Goal: Information Seeking & Learning: Check status

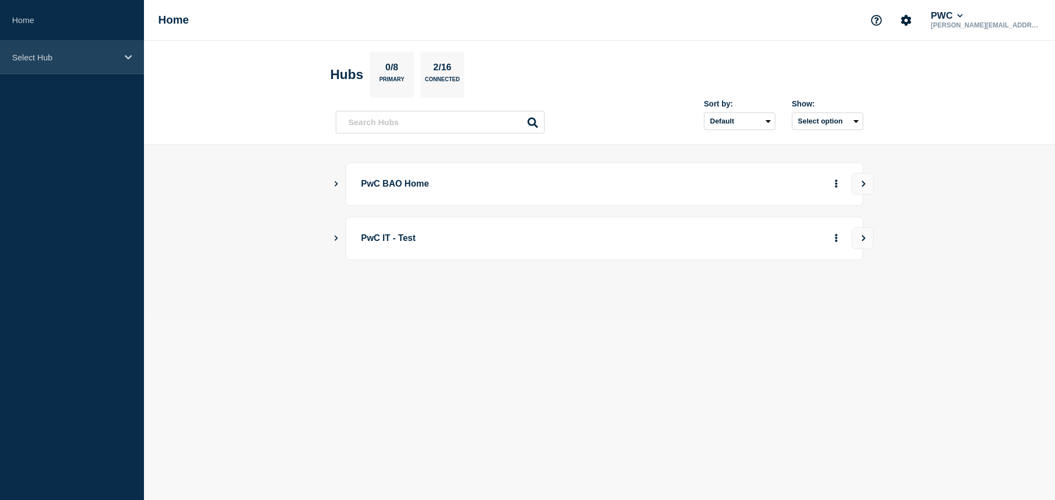
click at [29, 54] on p "Select Hub" at bounding box center [64, 57] width 105 height 9
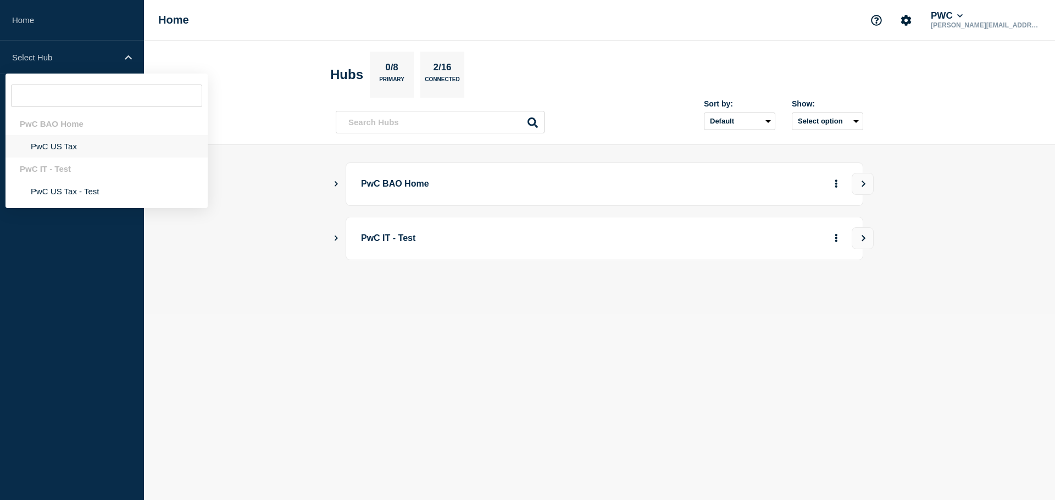
click at [57, 149] on li "PwC US Tax" at bounding box center [106, 146] width 202 height 23
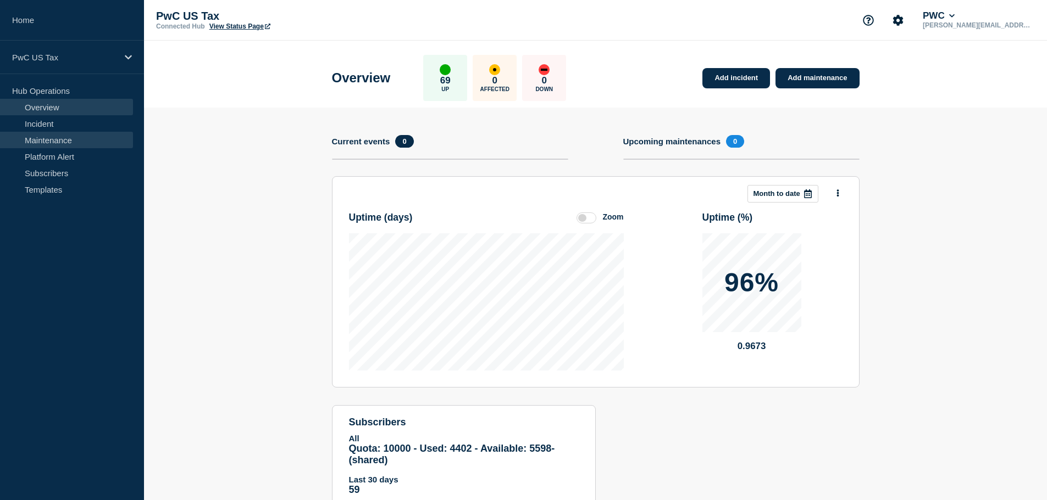
click at [59, 142] on link "Maintenance" at bounding box center [66, 140] width 133 height 16
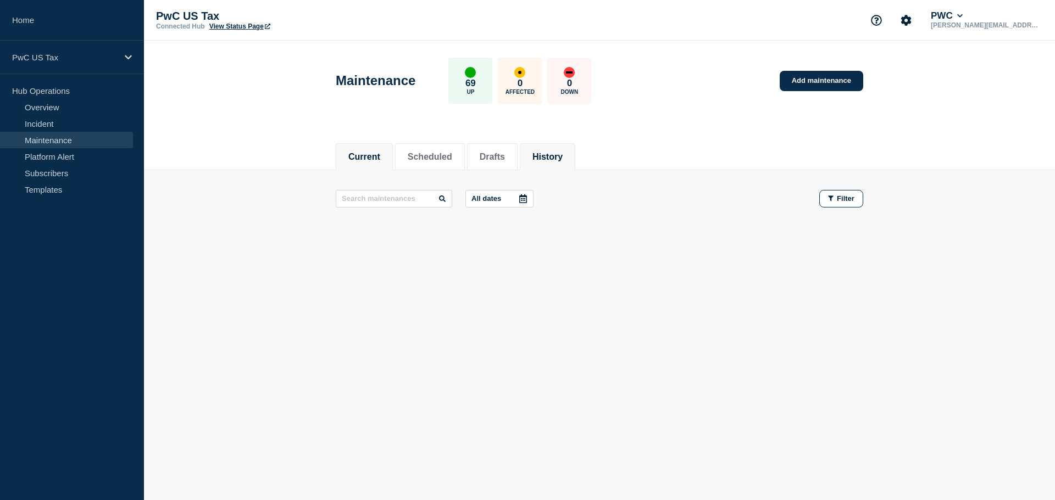
click at [522, 152] on button "History" at bounding box center [547, 157] width 30 height 10
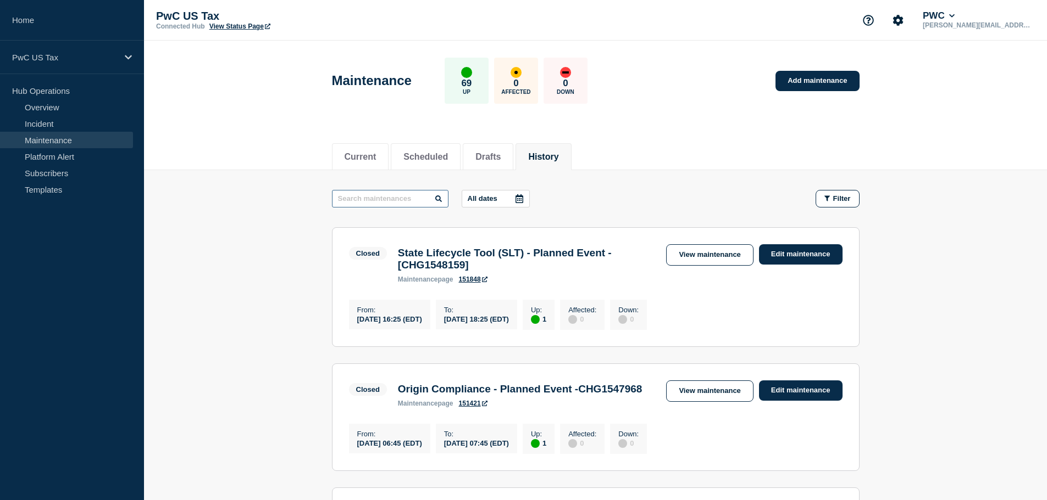
click at [371, 206] on input "text" at bounding box center [390, 199] width 116 height 18
type input "GTW"
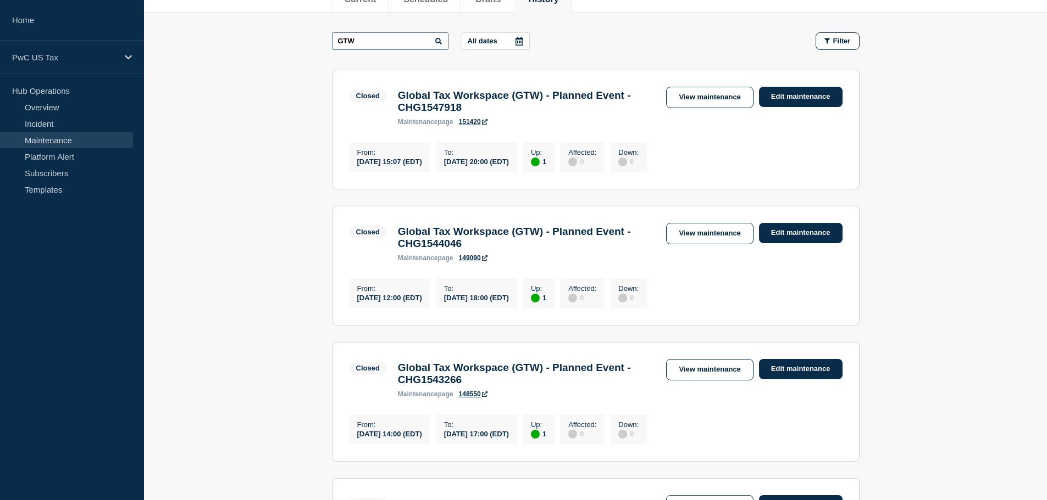
scroll to position [165, 0]
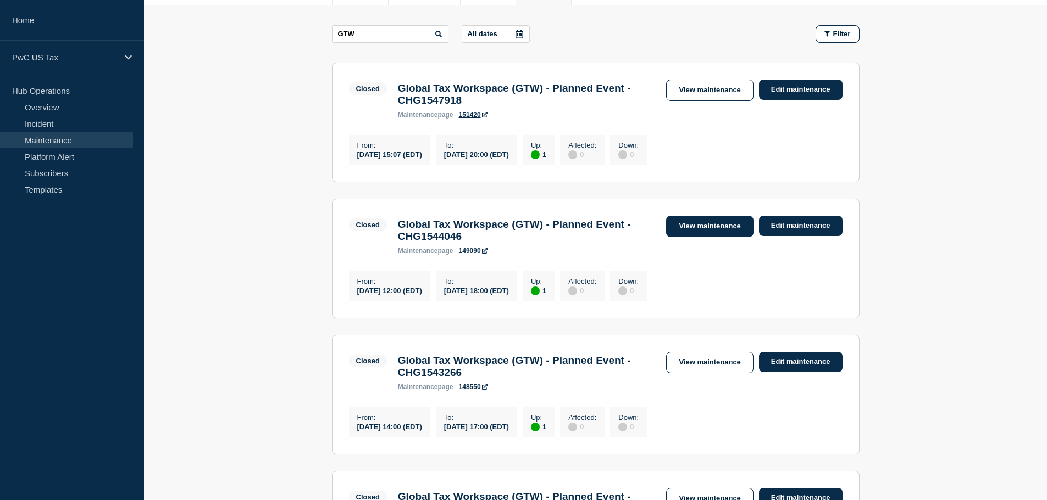
click at [522, 234] on link "View maintenance" at bounding box center [709, 226] width 87 height 21
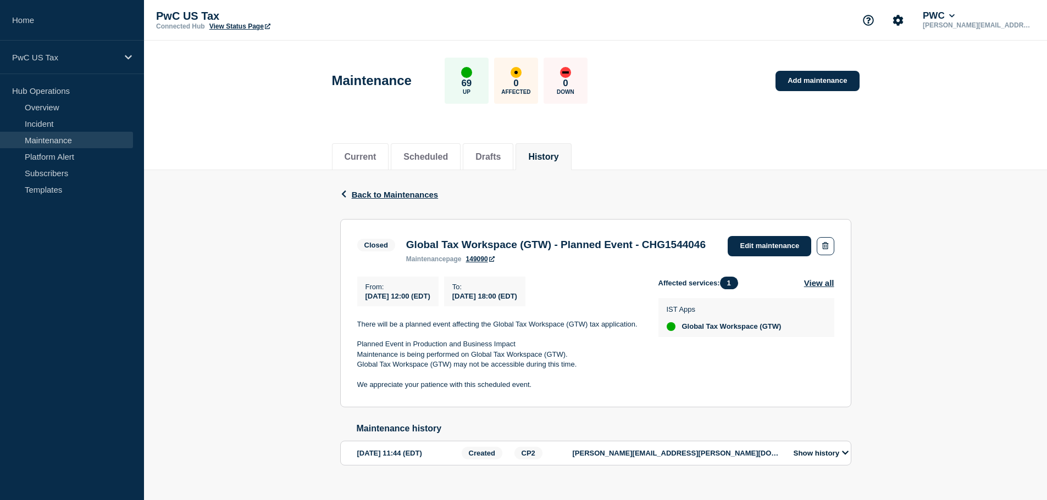
scroll to position [38, 0]
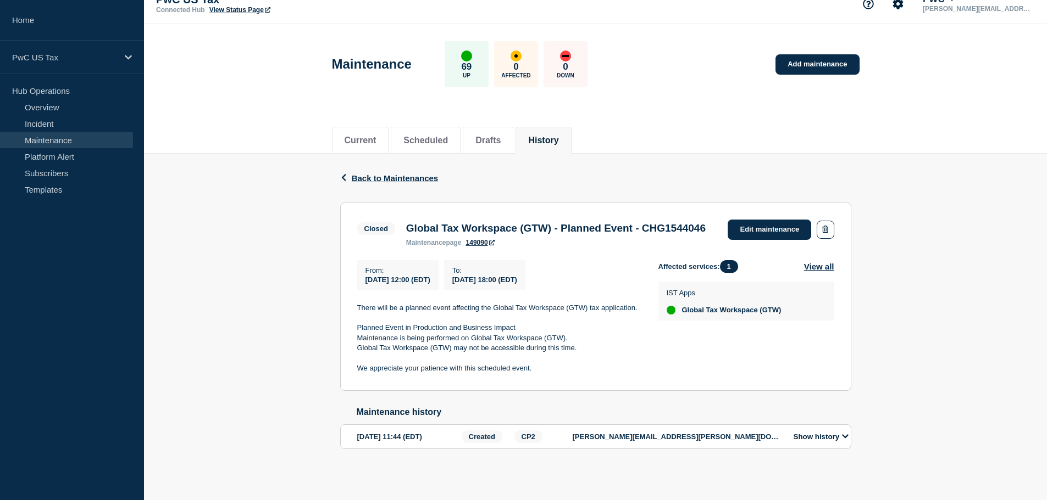
click at [522, 440] on p "samantha.felbinger@pwc.com" at bounding box center [676, 437] width 209 height 8
click at [522, 438] on button "Show history" at bounding box center [821, 436] width 62 height 9
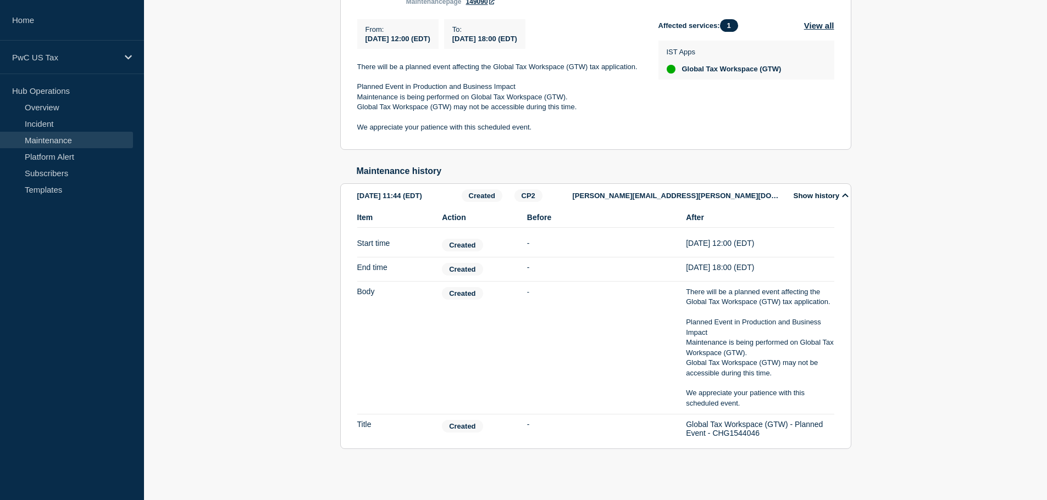
scroll to position [280, 0]
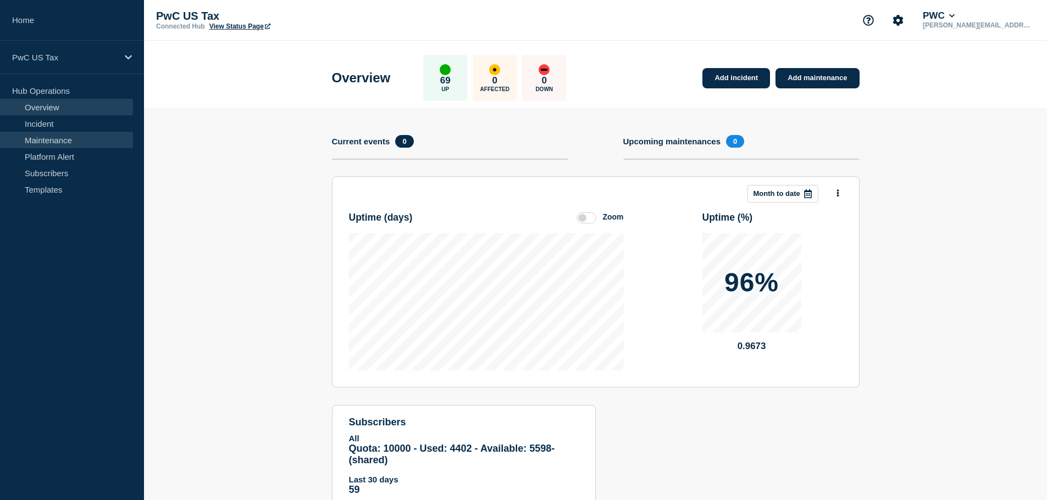
click at [43, 140] on link "Maintenance" at bounding box center [66, 140] width 133 height 16
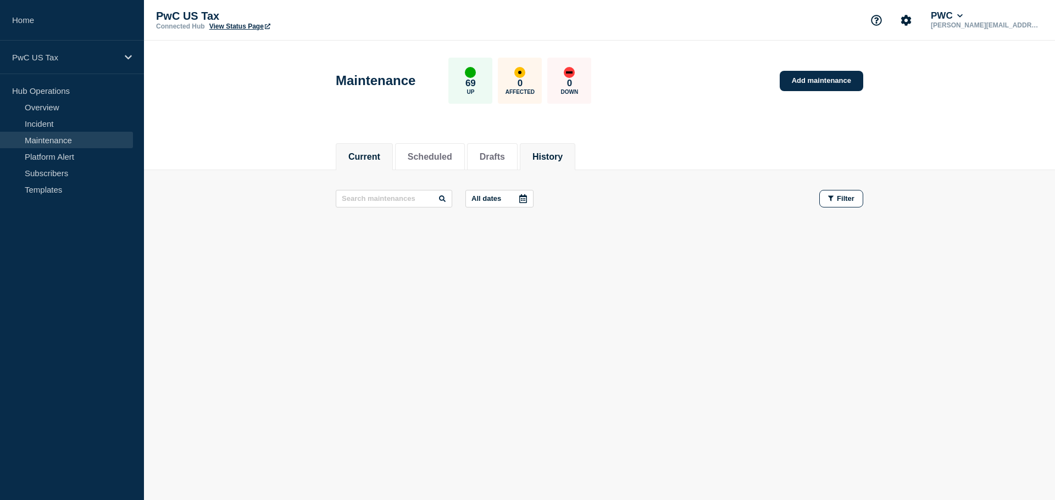
click at [522, 155] on button "History" at bounding box center [547, 157] width 30 height 10
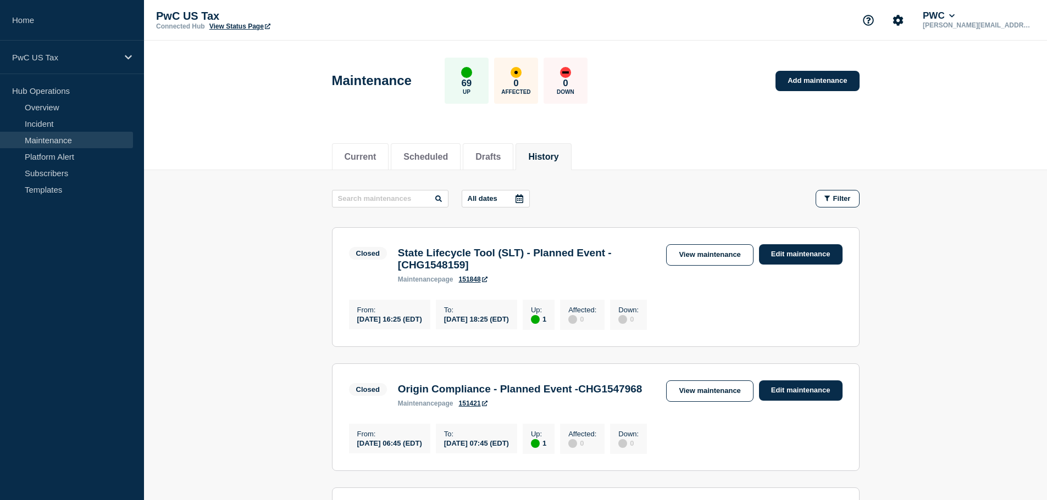
click at [30, 261] on aside "Home PwC US Tax Hub Operations Overview Incident Maintenance Platform Alert Sub…" at bounding box center [72, 250] width 144 height 500
